Goal: Find specific page/section: Find specific page/section

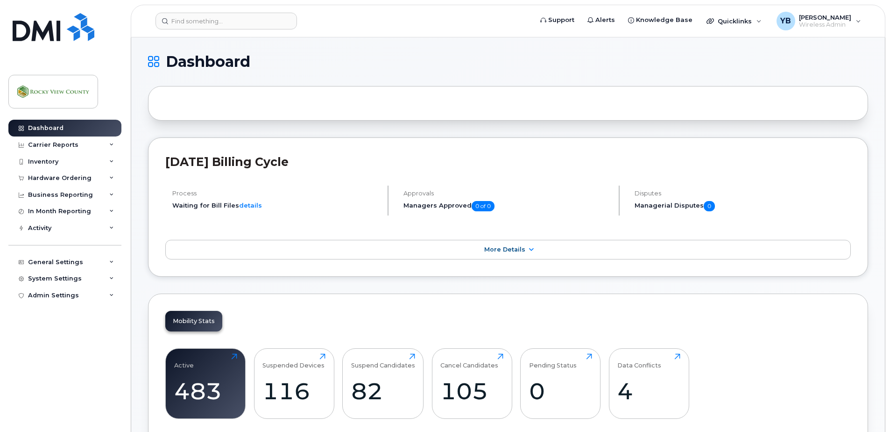
drag, startPoint x: 461, startPoint y: 53, endPoint x: 457, endPoint y: 51, distance: 4.8
click at [48, 159] on div "Inventory" at bounding box center [43, 161] width 30 height 7
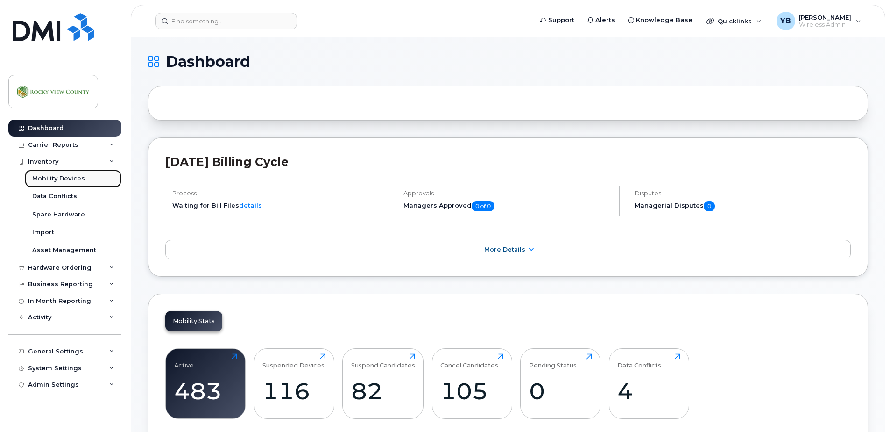
click at [55, 174] on div "Mobility Devices" at bounding box center [58, 178] width 53 height 8
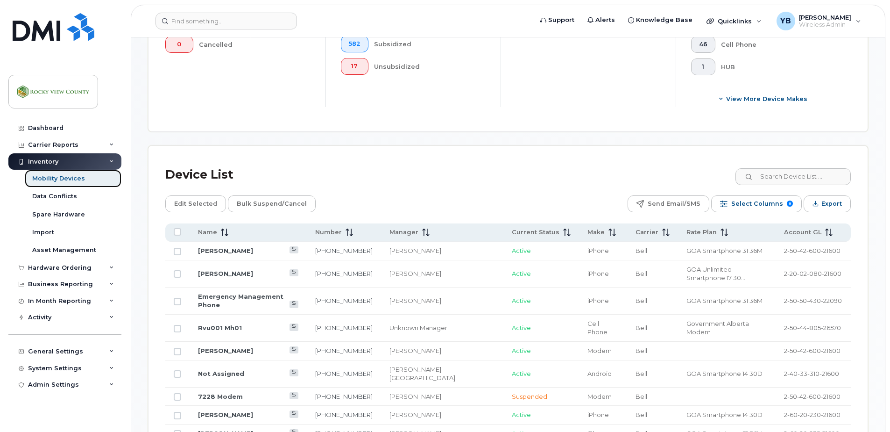
scroll to position [351, 0]
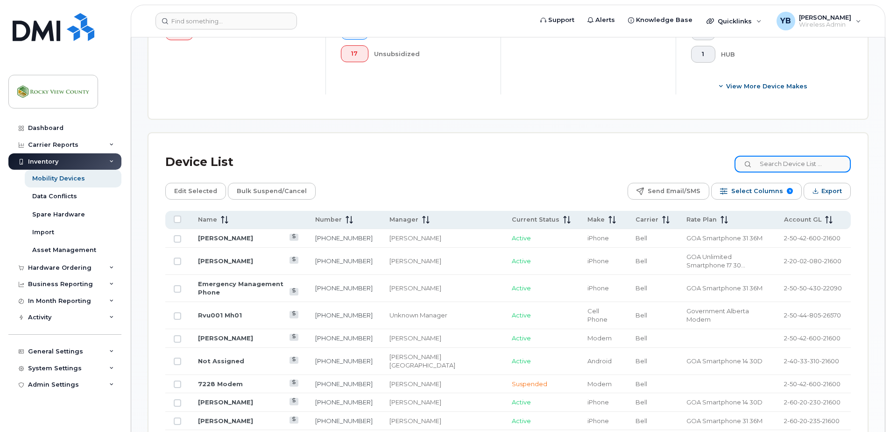
click at [797, 163] on input at bounding box center [793, 164] width 116 height 17
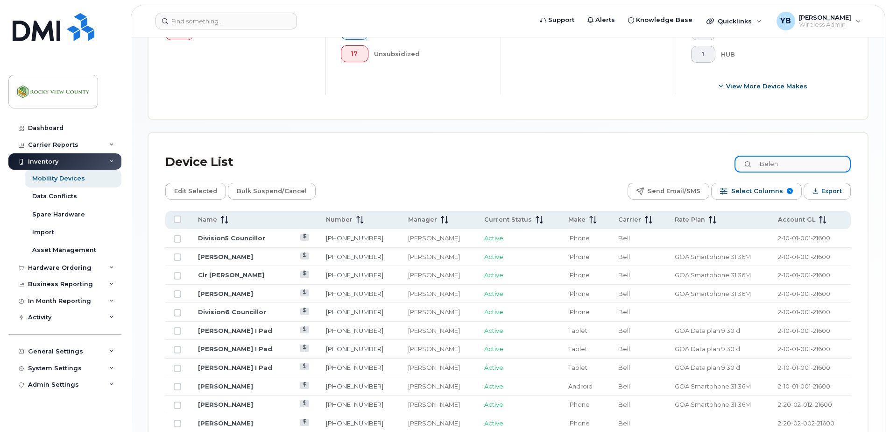
type input "Belen"
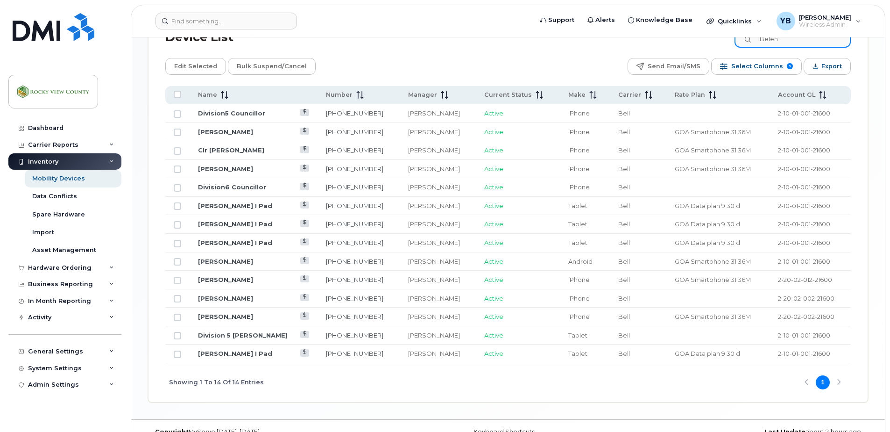
scroll to position [493, 0]
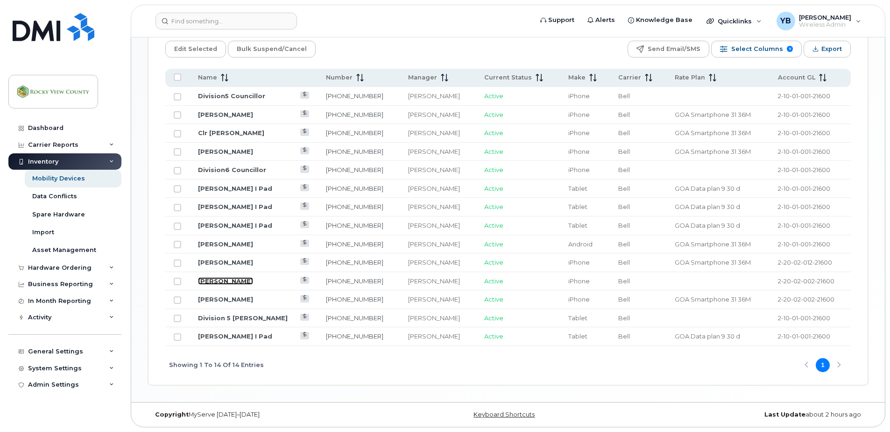
click at [207, 278] on link "[PERSON_NAME]" at bounding box center [225, 280] width 55 height 7
